Goal: Task Accomplishment & Management: Manage account settings

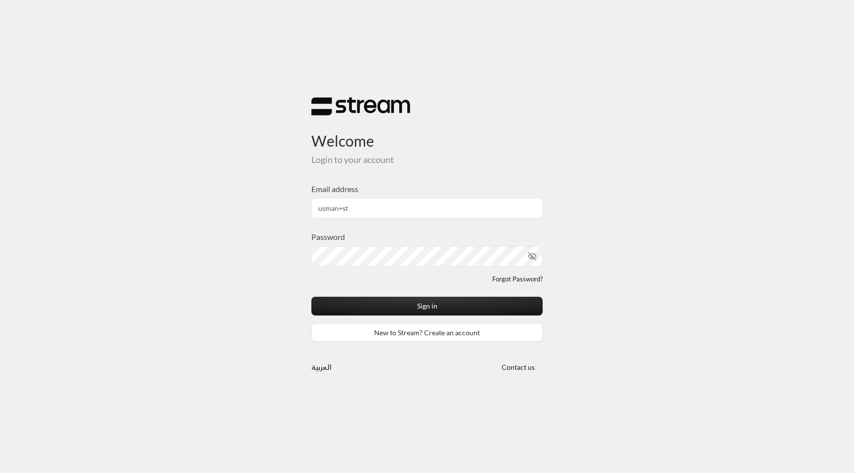
type input "[EMAIL_ADDRESS][DOMAIN_NAME]"
click at [508, 211] on input "[EMAIL_ADDRESS][DOMAIN_NAME]" at bounding box center [426, 208] width 231 height 20
drag, startPoint x: 473, startPoint y: 217, endPoint x: 305, endPoint y: 215, distance: 168.5
click at [305, 215] on div "Welcome Login to your account Email address [EMAIL_ADDRESS][DOMAIN_NAME] Passwo…" at bounding box center [426, 237] width 247 height 312
click at [520, 255] on icon "toggle password visibility" at bounding box center [521, 256] width 7 height 7
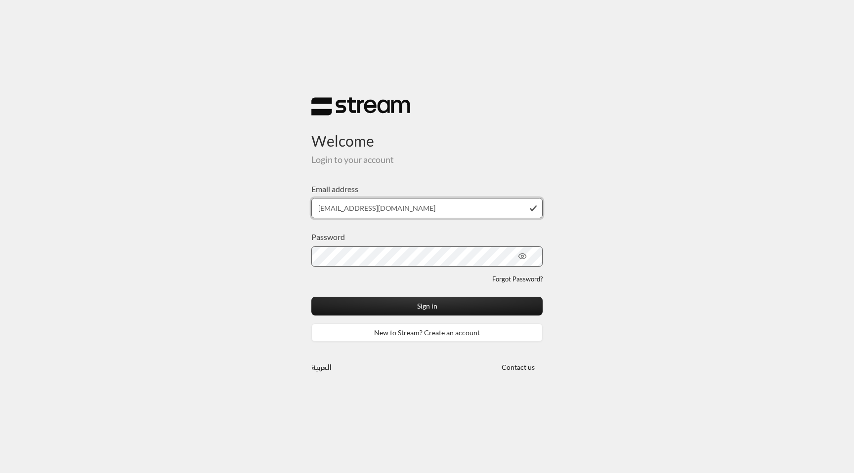
click at [419, 216] on input "[EMAIL_ADDRESS][DOMAIN_NAME]" at bounding box center [426, 208] width 231 height 20
click at [234, 245] on div "Welcome Login to your account Email address [EMAIL_ADDRESS][DOMAIN_NAME] Passwo…" at bounding box center [427, 236] width 854 height 473
